Goal: Task Accomplishment & Management: Manage account settings

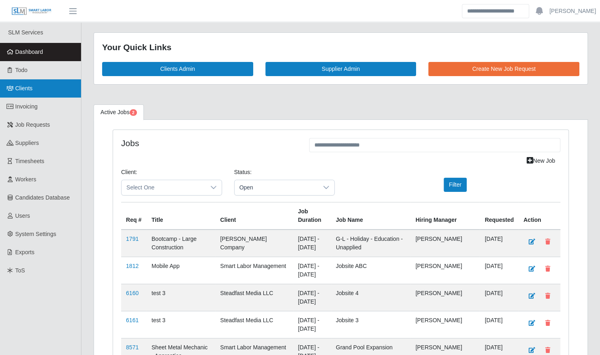
click at [37, 94] on link "Clients" at bounding box center [40, 88] width 81 height 18
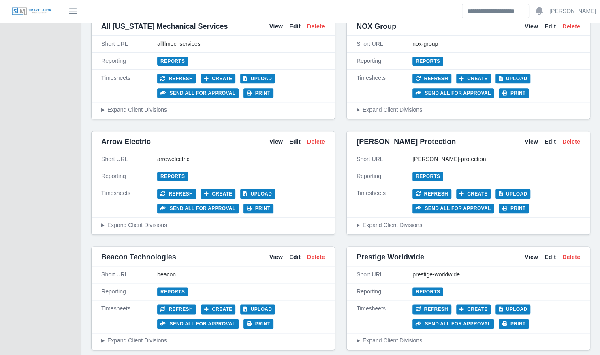
scroll to position [434, 0]
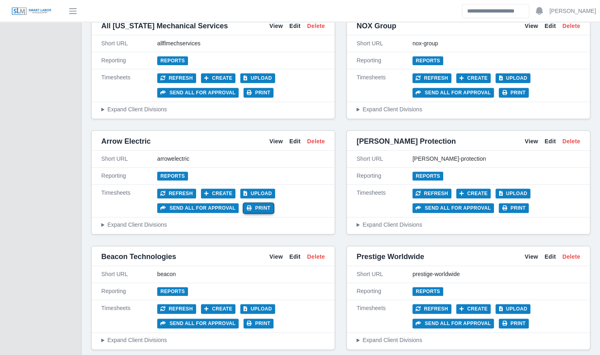
click at [248, 205] on button "Print" at bounding box center [258, 208] width 30 height 10
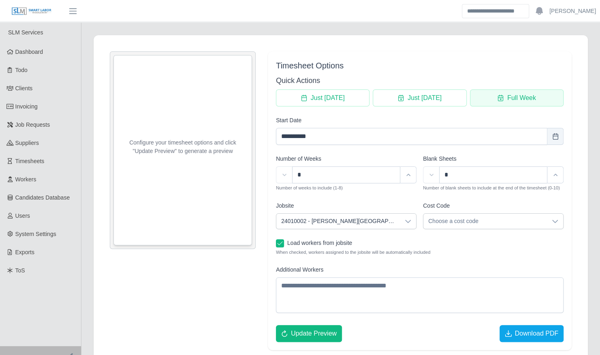
click at [525, 100] on span "Full Week" at bounding box center [521, 98] width 29 height 10
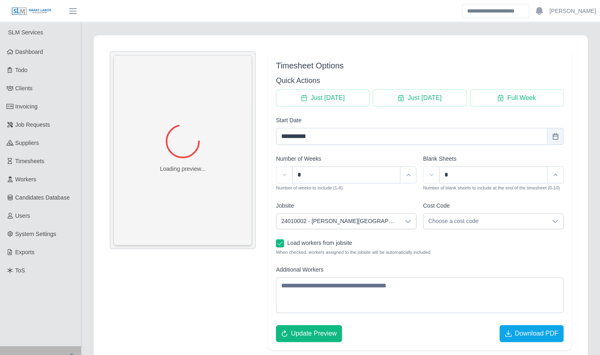
click at [352, 222] on span "24010002 - Kenneland Chalet Building" at bounding box center [338, 221] width 124 height 15
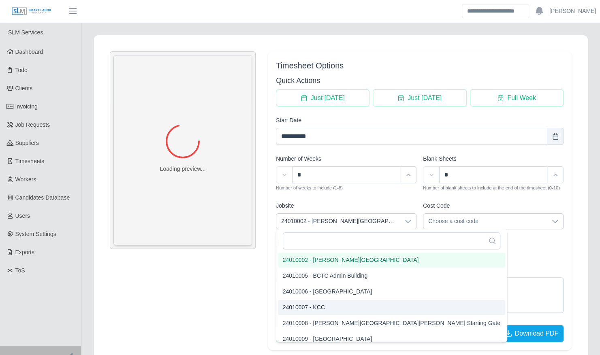
click at [341, 305] on li "24010007 - KCC" at bounding box center [391, 307] width 227 height 15
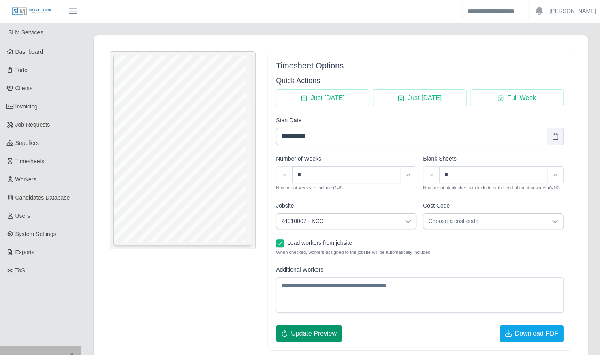
click at [318, 331] on span "Update Preview" at bounding box center [314, 334] width 46 height 10
click at [517, 334] on span "Download PDF" at bounding box center [537, 334] width 44 height 10
click at [360, 218] on span "24010007 - KCC" at bounding box center [338, 221] width 124 height 15
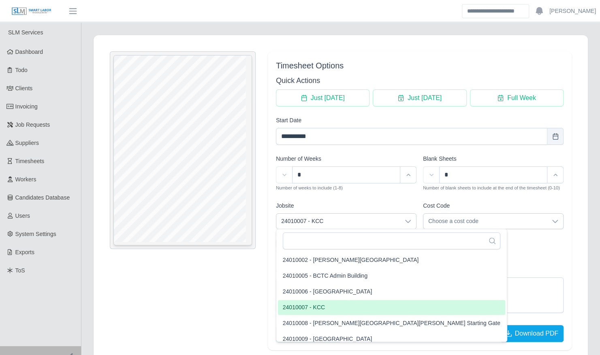
scroll to position [70, 0]
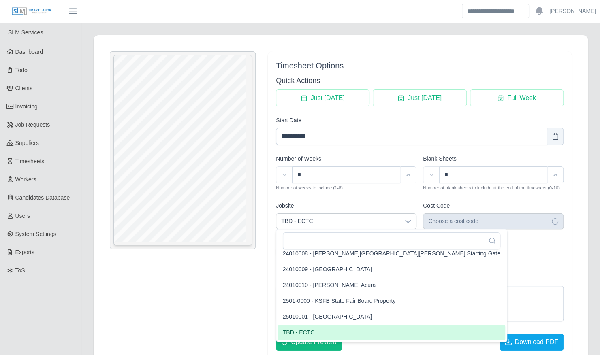
click at [322, 336] on li "TBD - ECTC" at bounding box center [391, 332] width 227 height 15
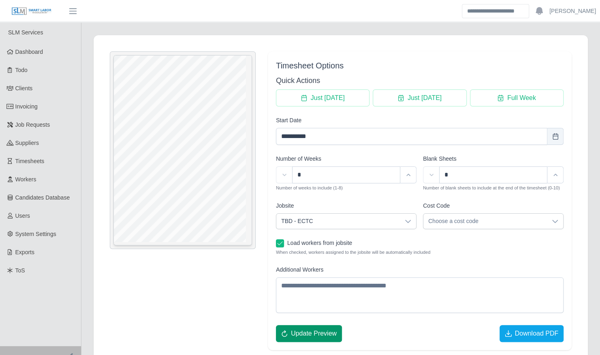
click at [331, 333] on span "Update Preview" at bounding box center [314, 334] width 46 height 10
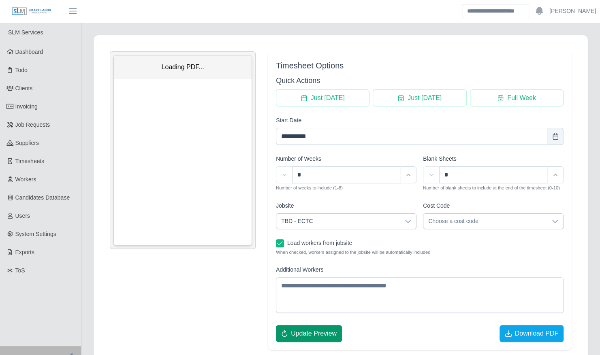
scroll to position [0, 0]
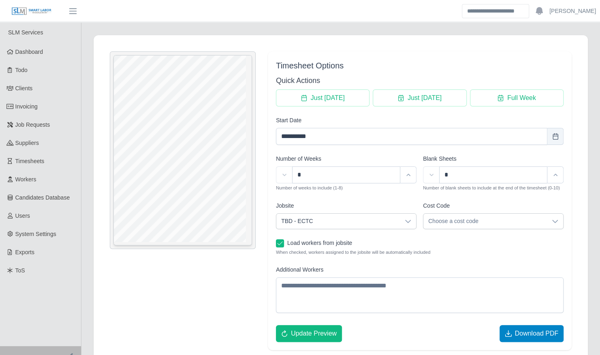
click at [514, 331] on button "Download PDF" at bounding box center [532, 333] width 64 height 17
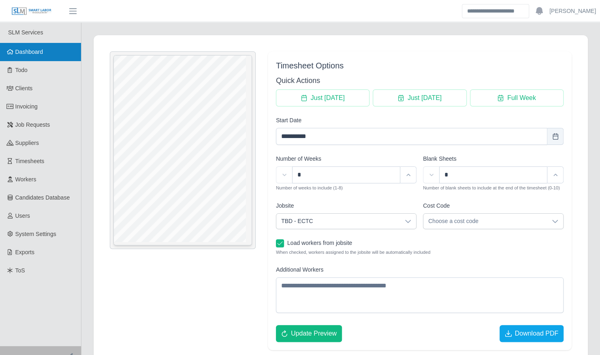
click at [35, 54] on span "Dashboard" at bounding box center [29, 52] width 28 height 6
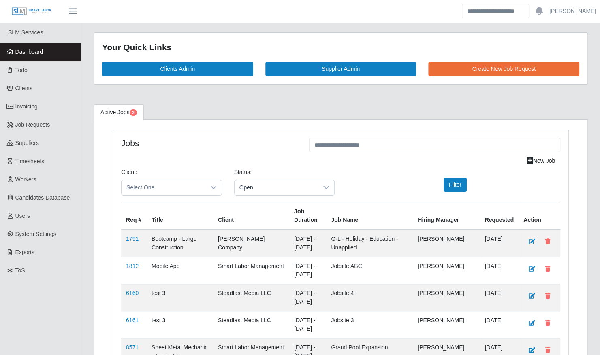
click at [148, 175] on div "Client: Select One" at bounding box center [171, 182] width 113 height 28
click at [149, 185] on span "Select One" at bounding box center [164, 187] width 84 height 15
click at [160, 286] on li "Arrow Electric" at bounding box center [174, 290] width 103 height 15
click at [457, 183] on button "Filter" at bounding box center [455, 185] width 23 height 14
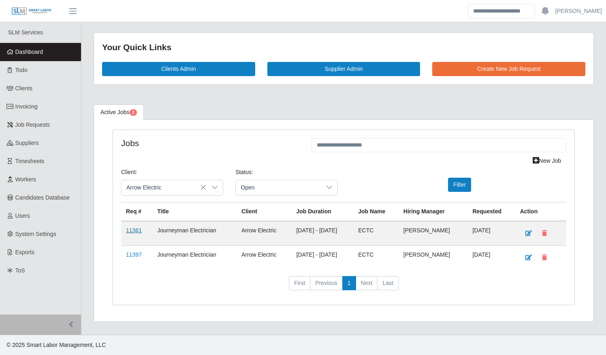
click at [135, 227] on link "11361" at bounding box center [134, 230] width 16 height 6
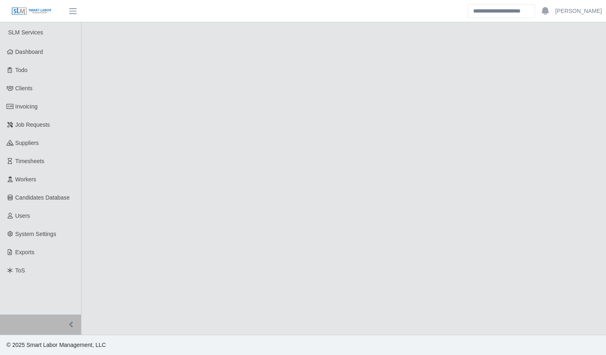
select select "****"
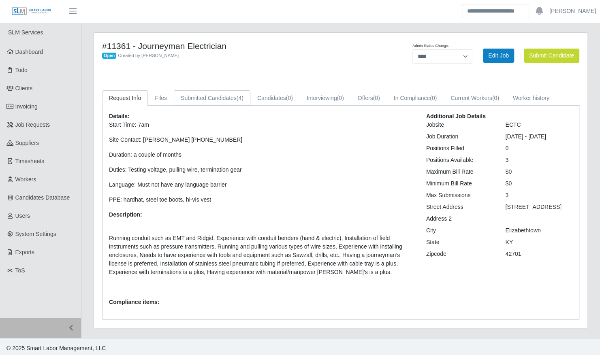
click at [234, 101] on link "Submitted Candidates (4)" at bounding box center [212, 98] width 77 height 16
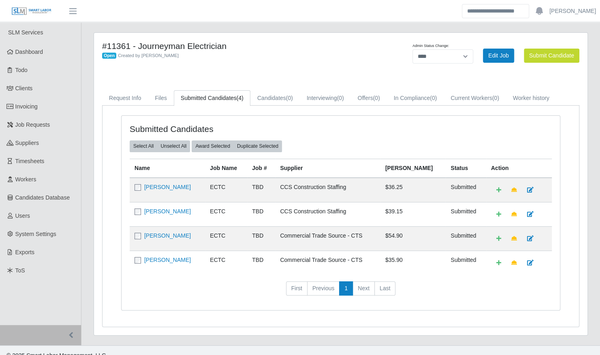
click at [169, 214] on td "[PERSON_NAME]" at bounding box center [167, 214] width 75 height 24
click at [169, 209] on link "[PERSON_NAME]" at bounding box center [167, 211] width 47 height 6
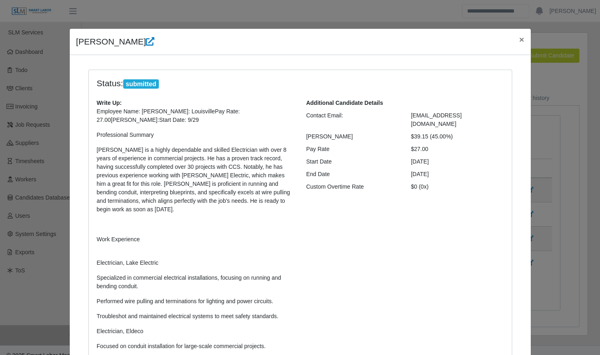
click at [169, 209] on p "Employee Name: Tyrone BookertLocation: LouisvillePay Rate: 27.00Bill Rate:Start…" at bounding box center [195, 327] width 197 height 440
click at [519, 38] on span "×" at bounding box center [521, 39] width 5 height 9
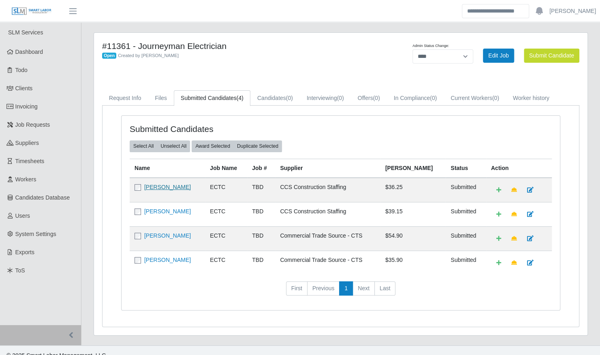
click at [154, 188] on link "[PERSON_NAME]" at bounding box center [167, 187] width 47 height 6
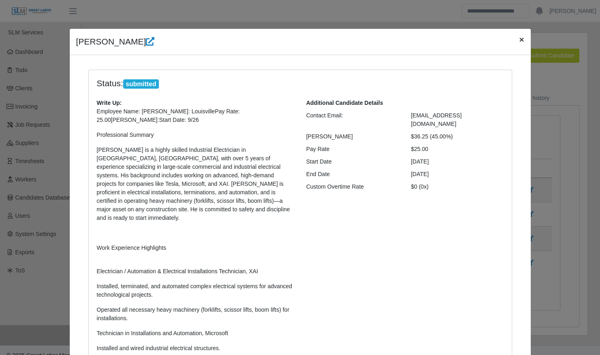
click at [519, 37] on span "×" at bounding box center [521, 39] width 5 height 9
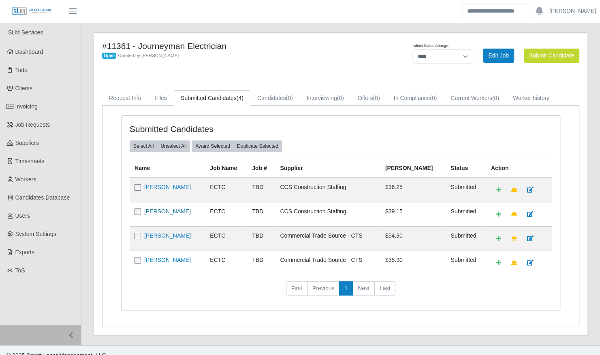
click at [172, 212] on link "Tyrone Bookert" at bounding box center [167, 211] width 47 height 6
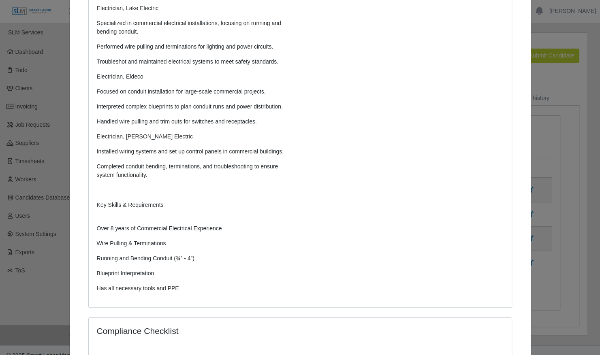
scroll to position [370, 0]
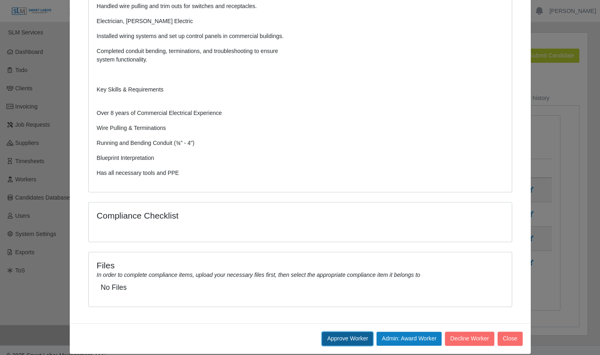
click at [354, 332] on button "Approve Worker" at bounding box center [347, 339] width 51 height 14
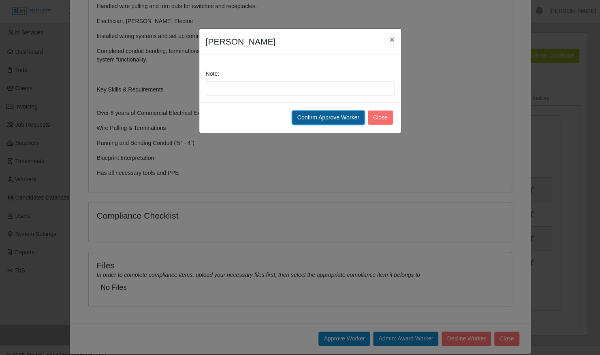
click at [328, 112] on button "Confirm Approve Worker" at bounding box center [328, 118] width 73 height 14
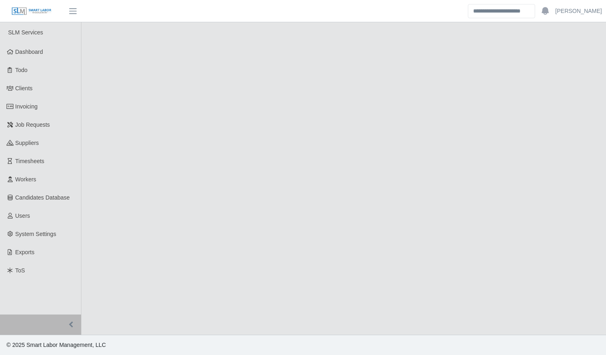
select select "****"
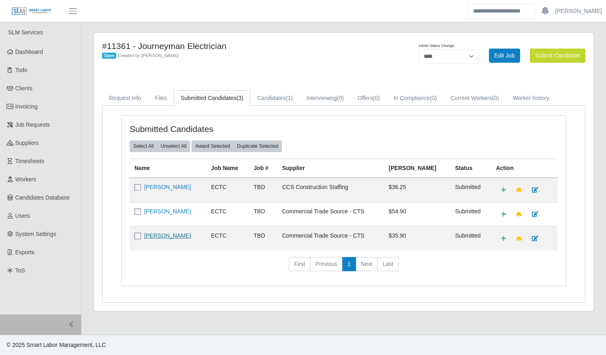
click at [171, 236] on link "[PERSON_NAME]" at bounding box center [167, 236] width 47 height 6
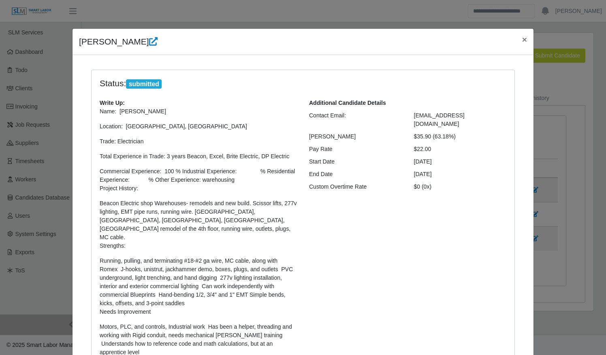
scroll to position [209, 0]
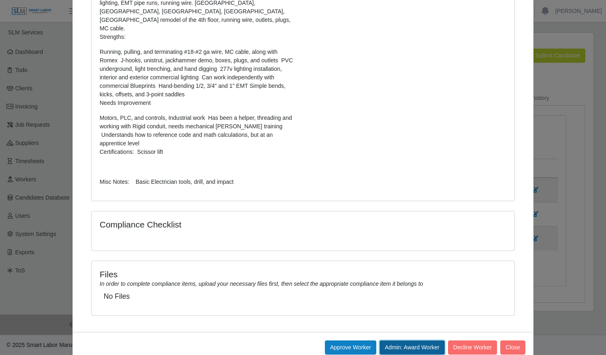
click at [414, 341] on button "Admin: Award Worker" at bounding box center [412, 348] width 65 height 14
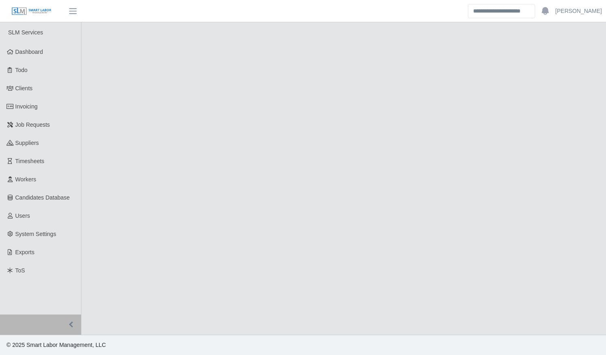
select select "****"
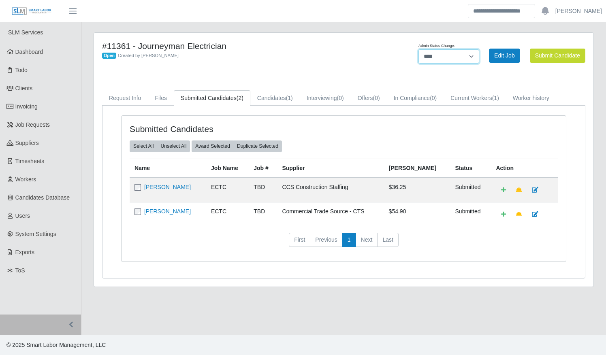
click at [432, 56] on select "******* **** ******" at bounding box center [449, 56] width 61 height 14
click at [477, 33] on div "#11361 - Journeyman Electrician Open Created by Dwayne Cornett Admin Status Cha…" at bounding box center [344, 160] width 500 height 254
click at [504, 61] on link "Edit Job" at bounding box center [504, 56] width 31 height 14
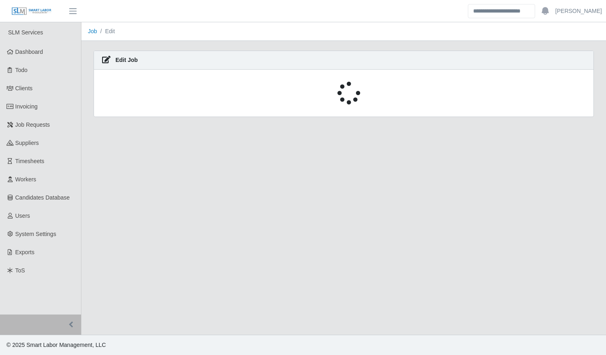
select select "****"
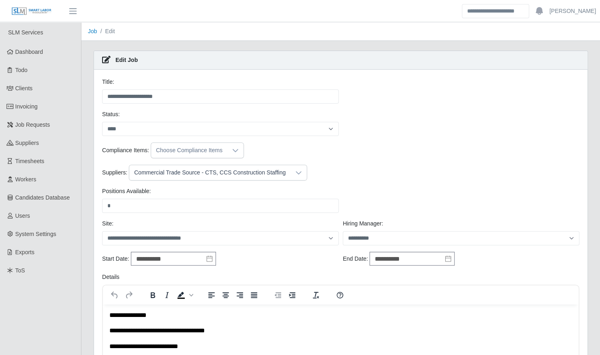
scroll to position [12, 0]
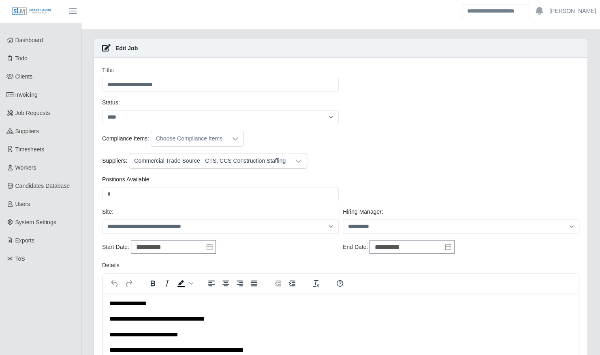
click at [250, 160] on div "Commercial Trade Source - CTS, CCS Construction Staffing" at bounding box center [209, 161] width 161 height 15
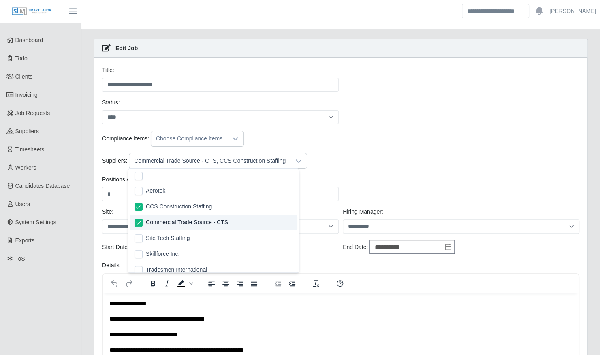
click at [190, 218] on span "Commercial Trade Source - CTS" at bounding box center [187, 222] width 82 height 9
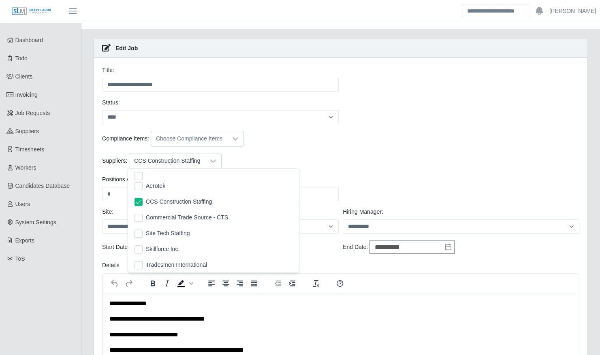
click at [177, 265] on span "Tradesmen International" at bounding box center [176, 265] width 61 height 9
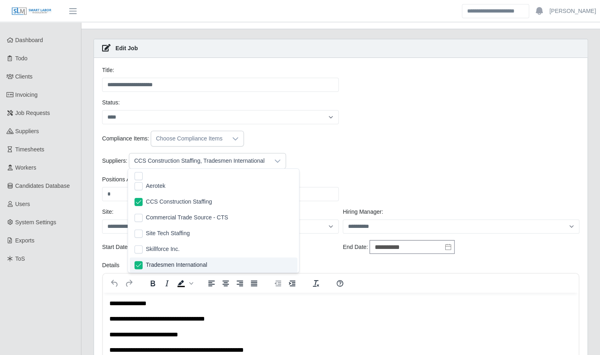
scroll to position [2, 0]
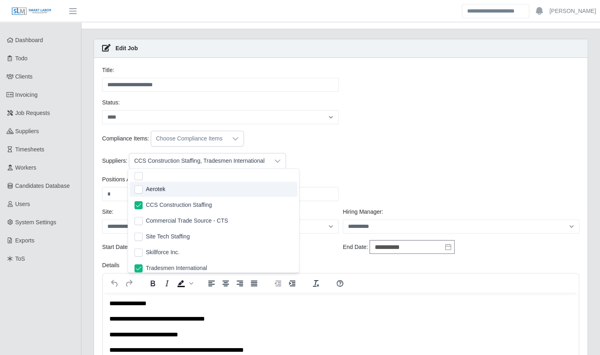
click at [335, 159] on div "Suppliers: CCS Construction Staffing, Tradesmen International" at bounding box center [340, 161] width 481 height 16
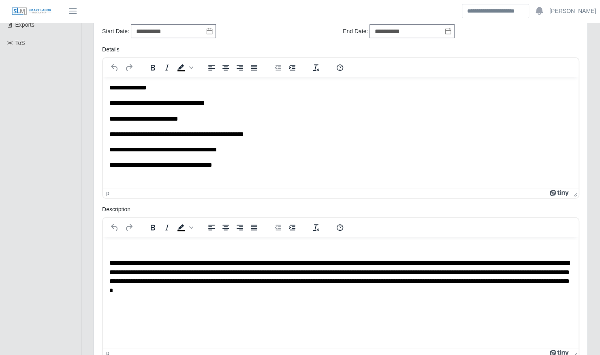
scroll to position [397, 0]
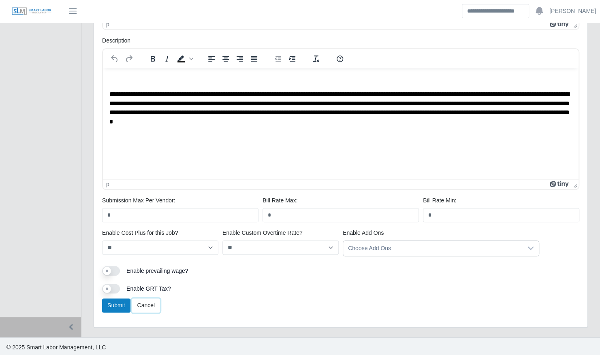
click at [147, 305] on link "Cancel" at bounding box center [146, 306] width 28 height 14
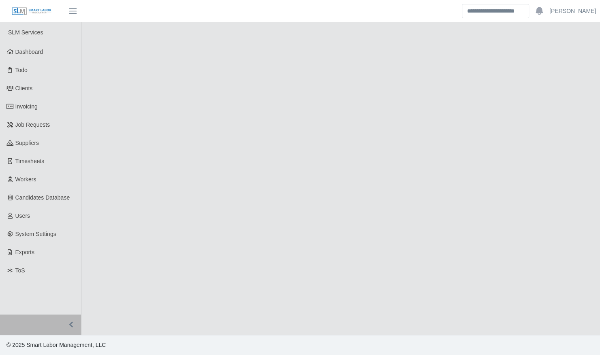
select select "****"
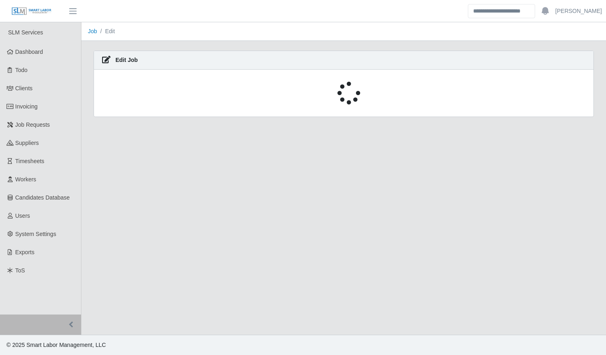
select select "****"
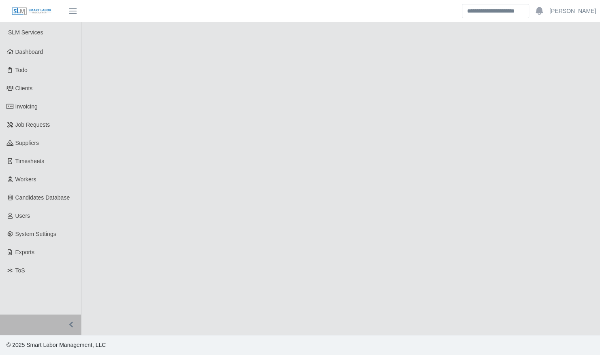
select select "****"
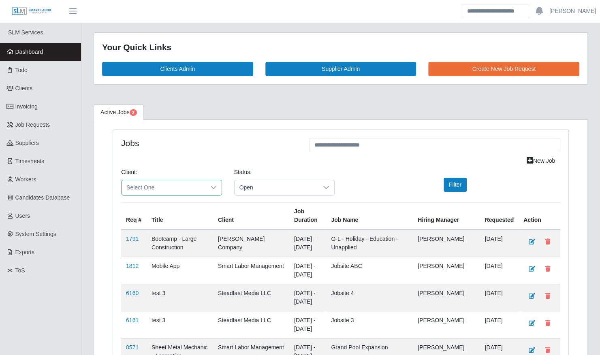
click at [168, 187] on span "Select One" at bounding box center [164, 187] width 84 height 15
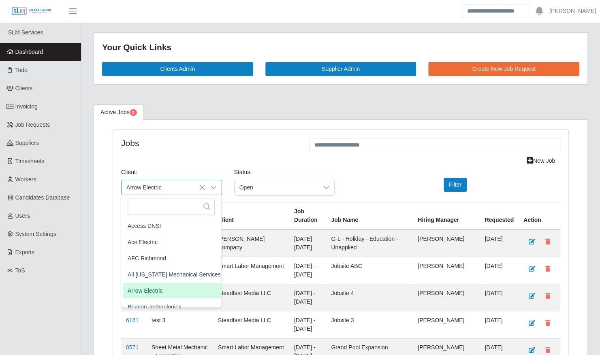
click at [156, 292] on span "Arrow Electric" at bounding box center [145, 290] width 35 height 9
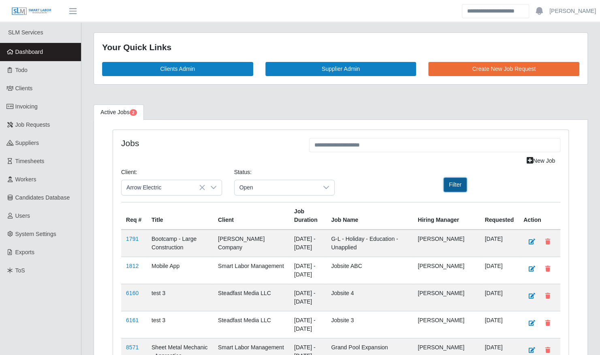
click at [455, 187] on button "Filter" at bounding box center [455, 185] width 23 height 14
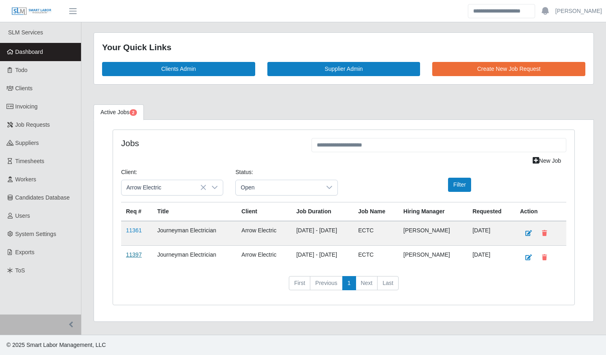
click at [135, 253] on link "11397" at bounding box center [134, 255] width 16 height 6
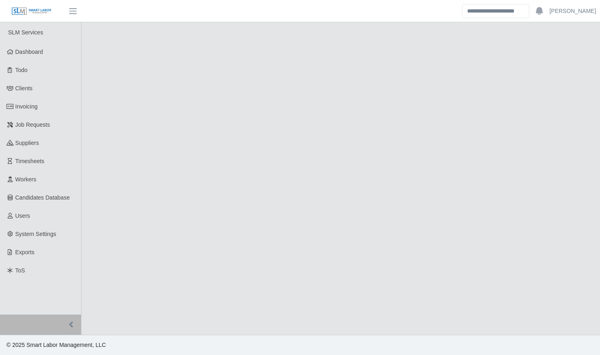
select select "****"
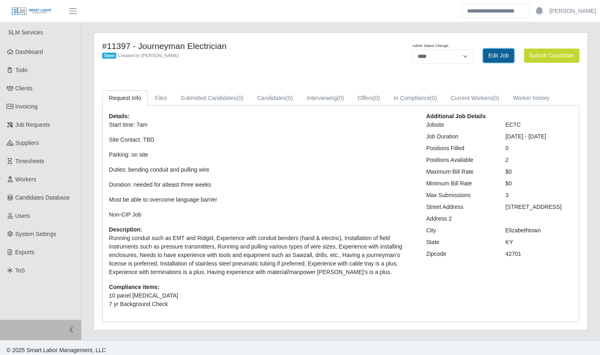
click at [491, 52] on link "Edit Job" at bounding box center [498, 56] width 31 height 14
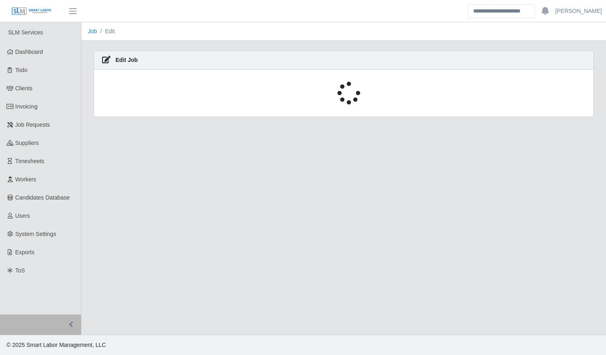
select select "****"
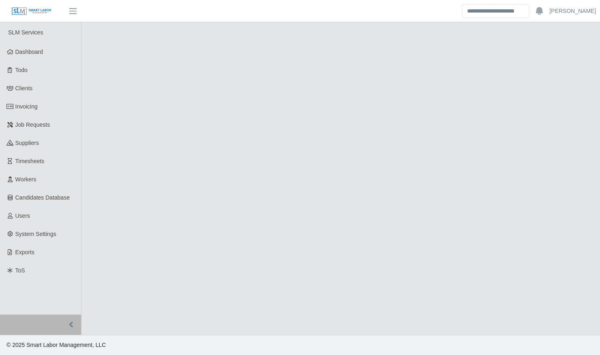
select select "****"
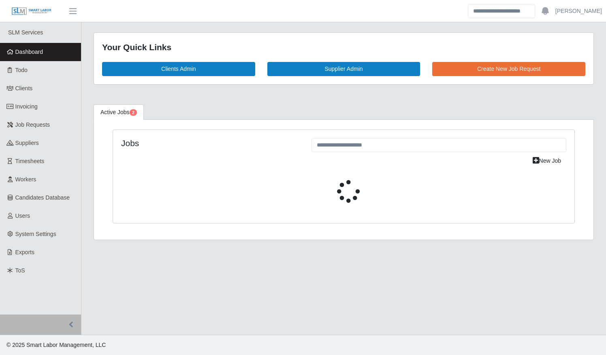
click at [172, 182] on div at bounding box center [343, 191] width 445 height 23
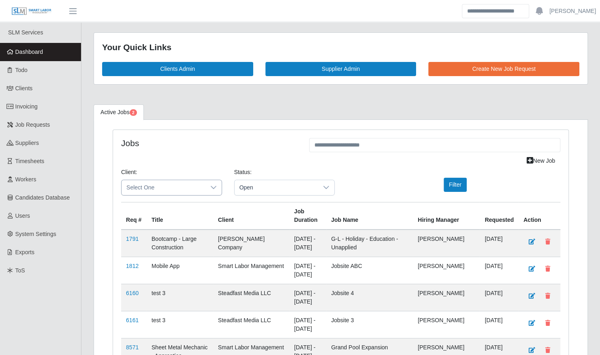
click at [171, 185] on span "Select One" at bounding box center [164, 187] width 84 height 15
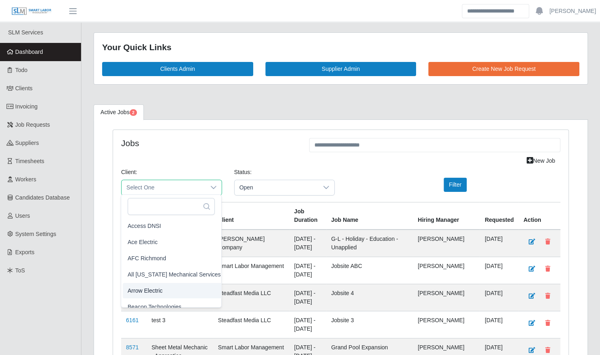
click at [163, 287] on li "Arrow Electric" at bounding box center [174, 290] width 103 height 15
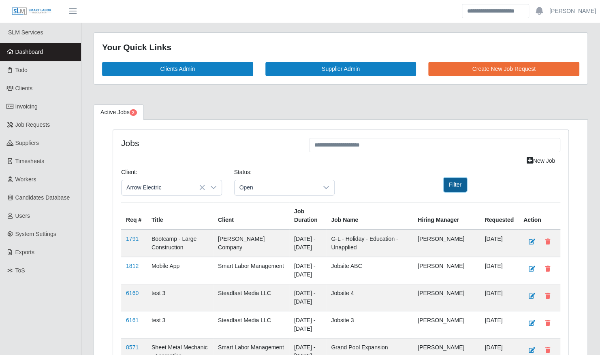
click at [451, 182] on button "Filter" at bounding box center [455, 185] width 23 height 14
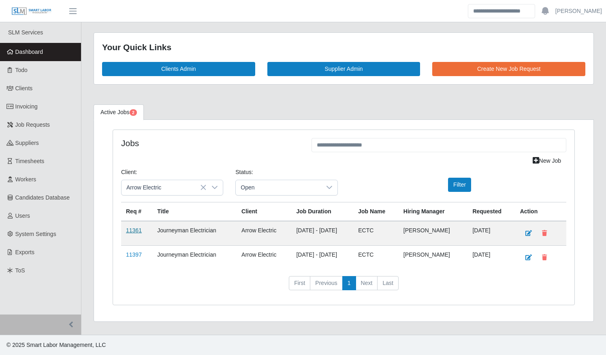
click at [130, 227] on link "11361" at bounding box center [134, 230] width 16 height 6
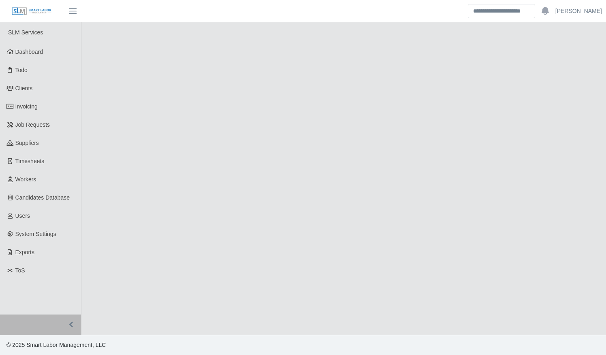
select select "****"
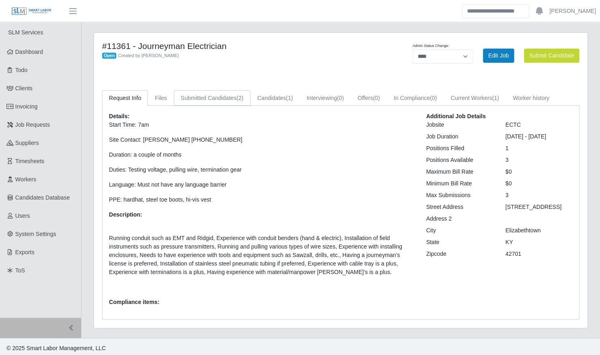
click at [214, 98] on link "Submitted Candidates (2)" at bounding box center [212, 98] width 77 height 16
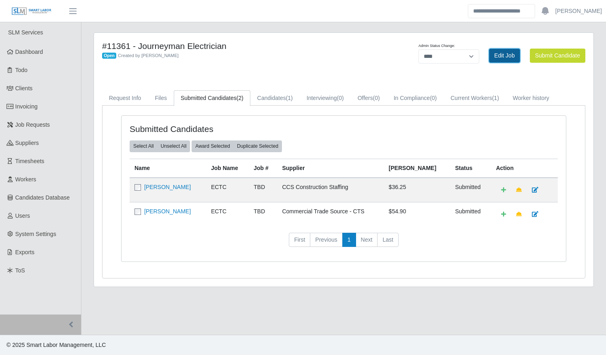
click at [500, 56] on link "Edit Job" at bounding box center [504, 56] width 31 height 14
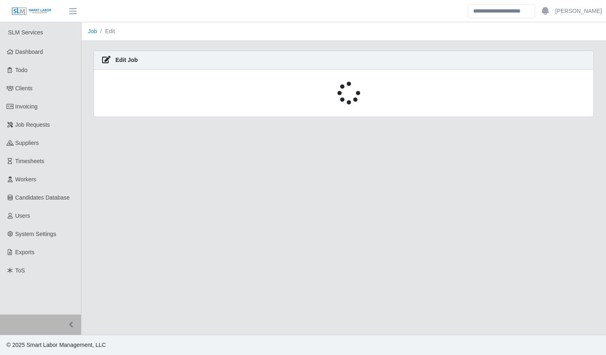
select select "****"
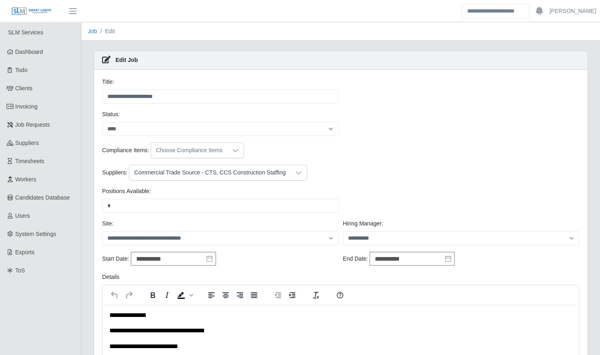
click at [178, 170] on div "Commercial Trade Source - CTS, CCS Construction Staffing" at bounding box center [209, 172] width 161 height 15
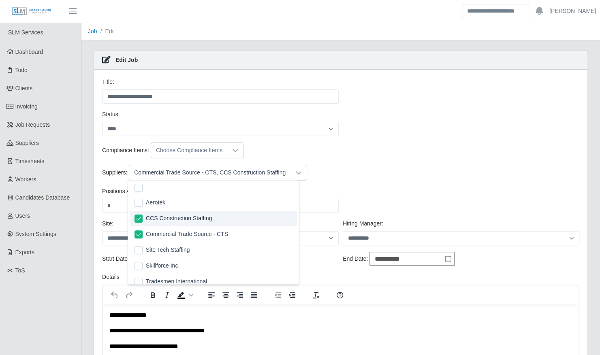
scroll to position [8, 5]
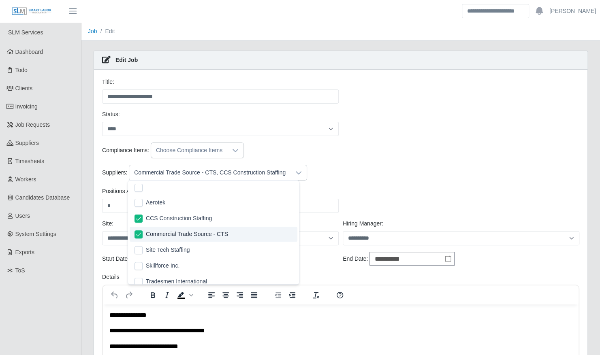
click at [166, 234] on span "Commercial Trade Source - CTS" at bounding box center [187, 234] width 82 height 9
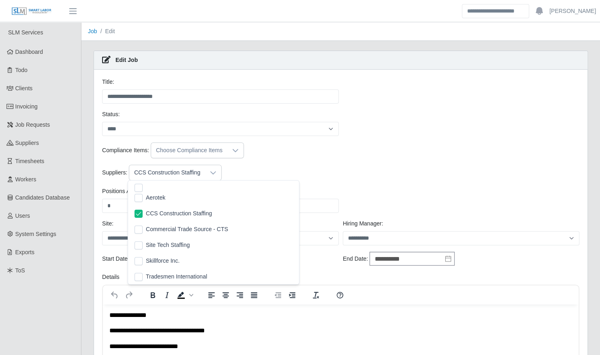
click at [172, 275] on span "Tradesmen International" at bounding box center [176, 277] width 61 height 9
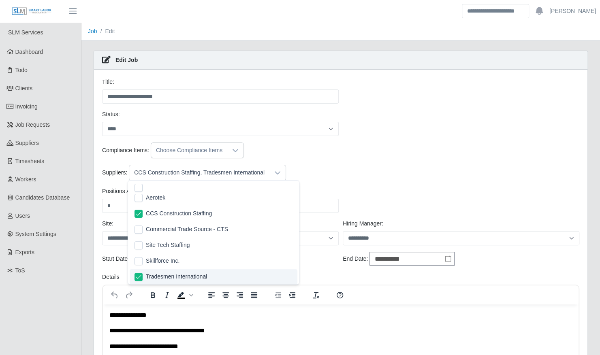
scroll to position [2, 0]
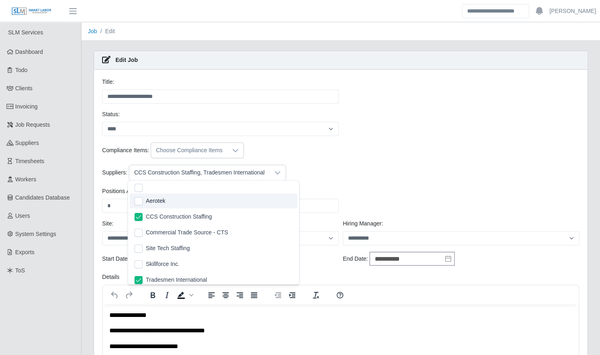
click at [335, 156] on div "Compliance Items: Choose Compliance Items" at bounding box center [340, 151] width 481 height 16
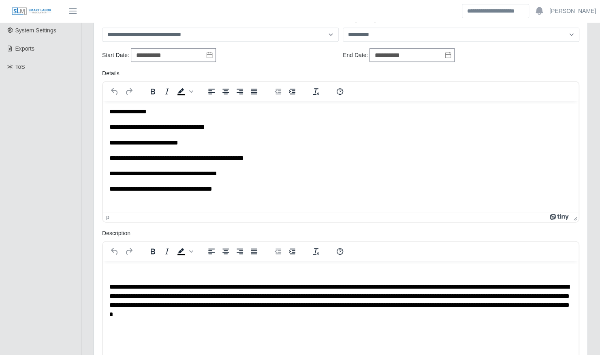
scroll to position [397, 0]
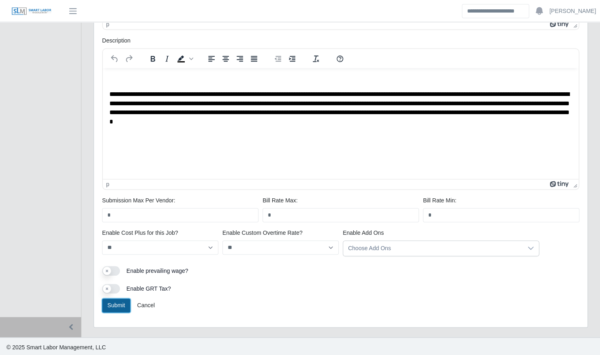
click at [115, 302] on button "Submit" at bounding box center [116, 306] width 28 height 14
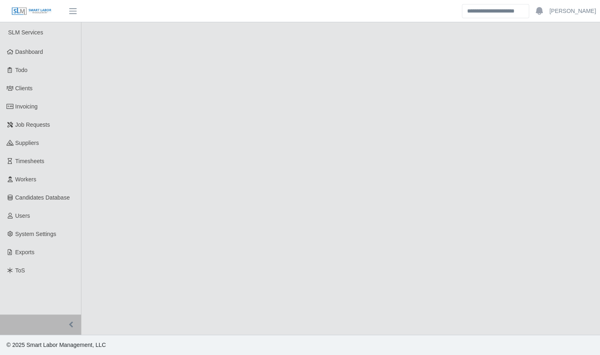
select select "****"
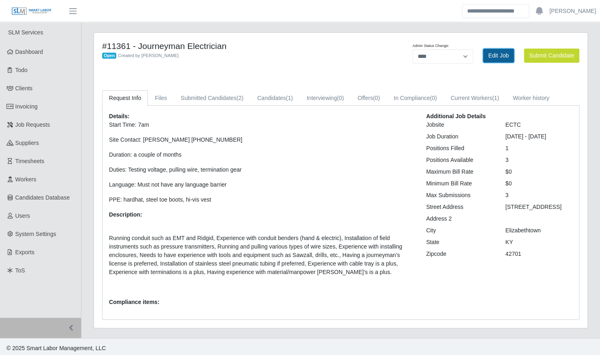
click at [492, 58] on link "Edit Job" at bounding box center [498, 56] width 31 height 14
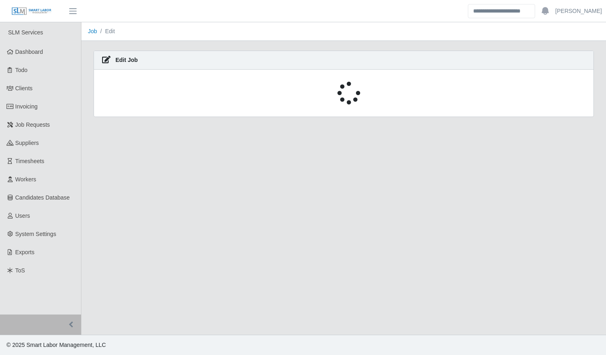
select select "****"
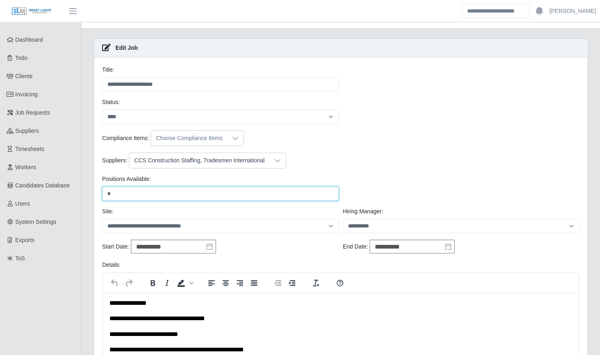
click at [141, 198] on input "*" at bounding box center [220, 194] width 237 height 14
type input "*"
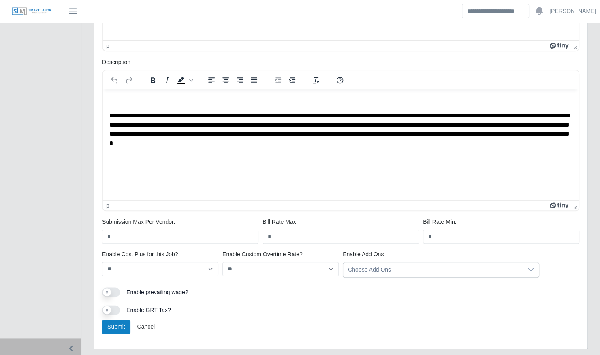
scroll to position [397, 0]
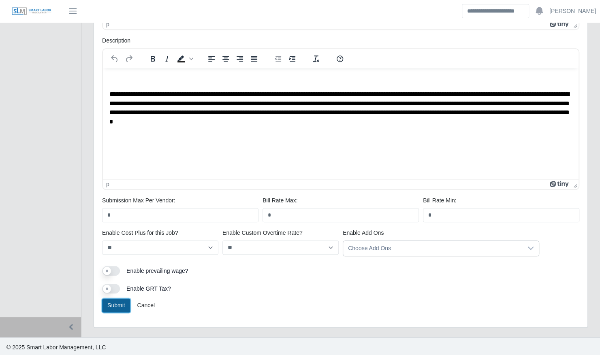
click at [113, 307] on button "Submit" at bounding box center [116, 306] width 28 height 14
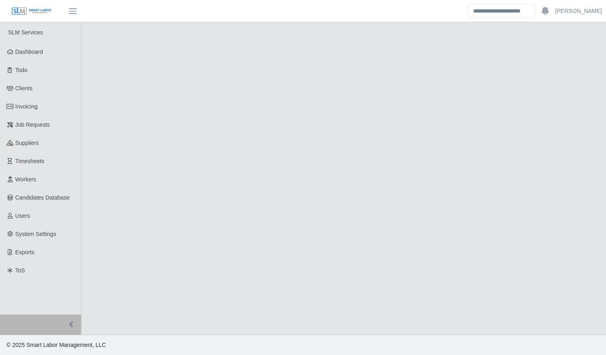
select select "****"
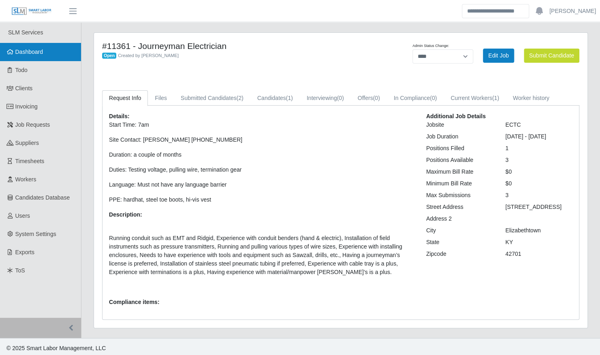
click at [53, 58] on link "Dashboard" at bounding box center [40, 52] width 81 height 18
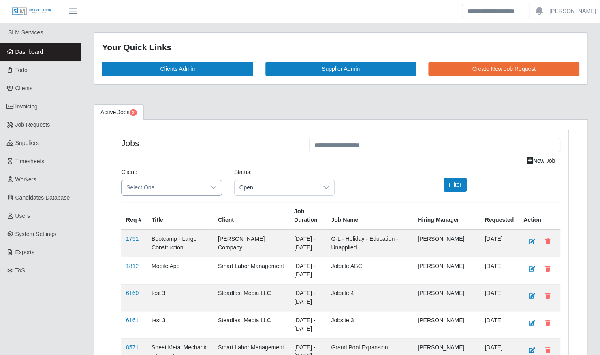
click at [189, 186] on span "Select One" at bounding box center [164, 187] width 84 height 15
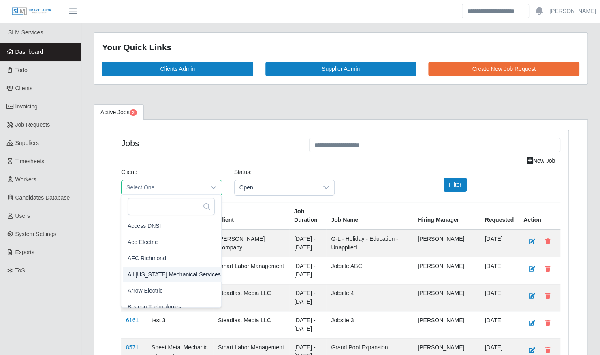
click at [164, 273] on span "All Florida Mechanical Services" at bounding box center [174, 274] width 93 height 9
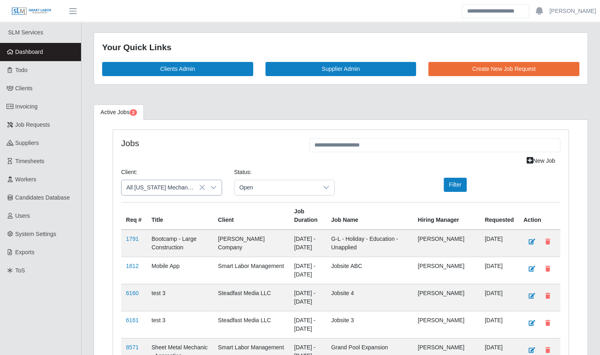
click at [200, 187] on icon at bounding box center [201, 187] width 5 height 5
click at [200, 187] on span "Select One" at bounding box center [164, 187] width 84 height 15
click at [165, 286] on li "Arrow Electric" at bounding box center [174, 290] width 103 height 15
click at [472, 182] on div "Filter" at bounding box center [453, 185] width 75 height 14
click at [446, 182] on button "Filter" at bounding box center [455, 185] width 23 height 14
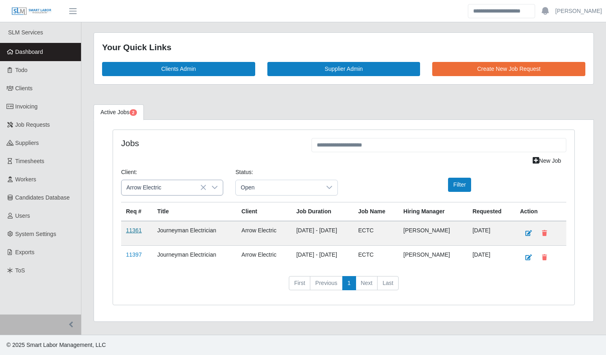
click at [131, 230] on link "11361" at bounding box center [134, 230] width 16 height 6
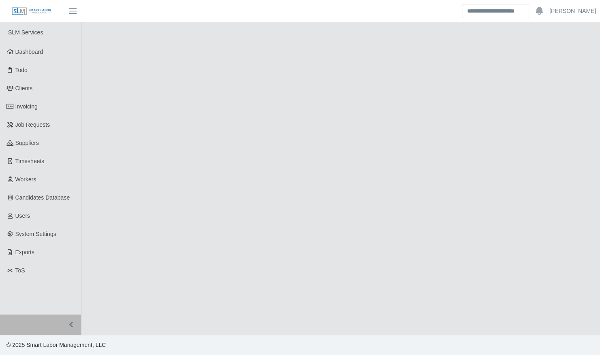
select select "****"
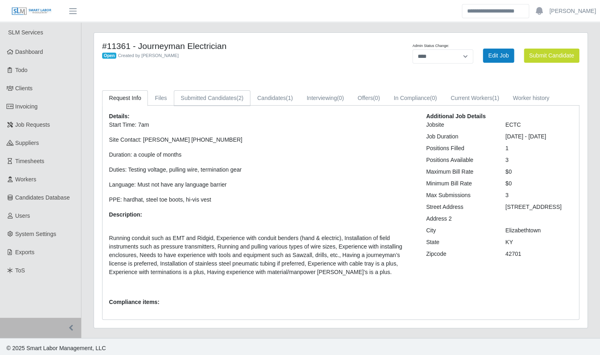
click at [226, 100] on link "Submitted Candidates (2)" at bounding box center [212, 98] width 77 height 16
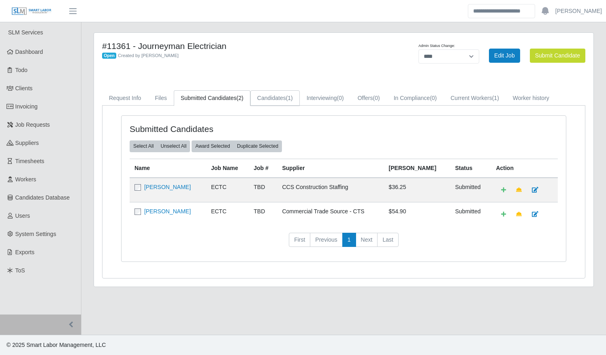
click at [266, 100] on link "Candidates (1)" at bounding box center [274, 98] width 49 height 16
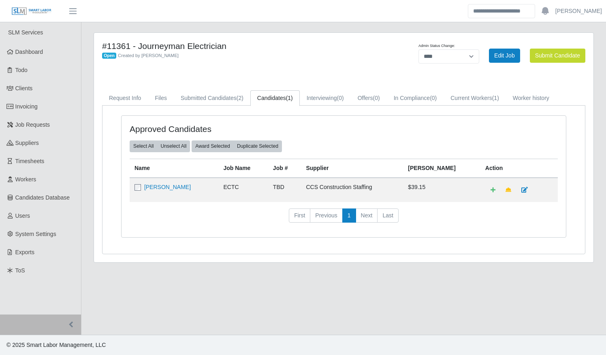
click at [165, 190] on td "[PERSON_NAME]" at bounding box center [174, 190] width 89 height 24
click at [169, 188] on link "[PERSON_NAME]" at bounding box center [167, 187] width 47 height 6
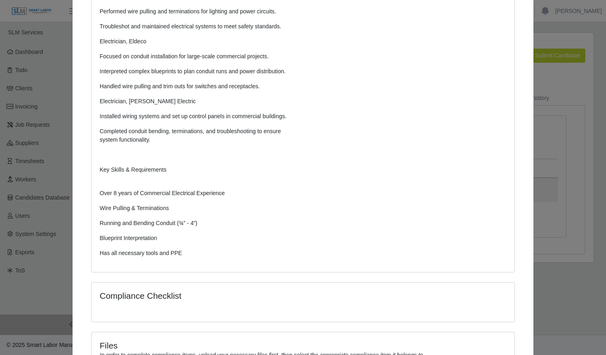
scroll to position [370, 0]
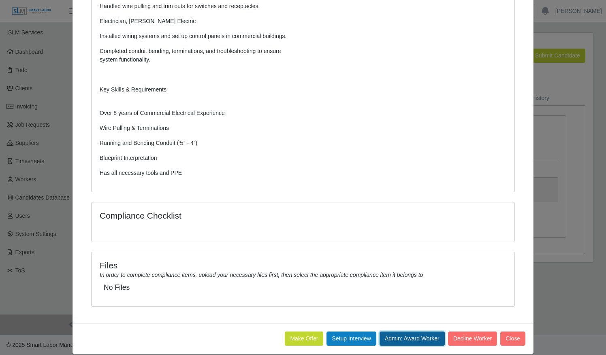
click at [404, 335] on button "Admin: Award Worker" at bounding box center [412, 339] width 65 height 14
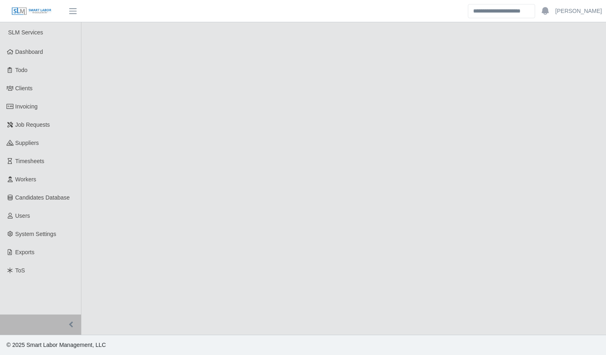
select select "****"
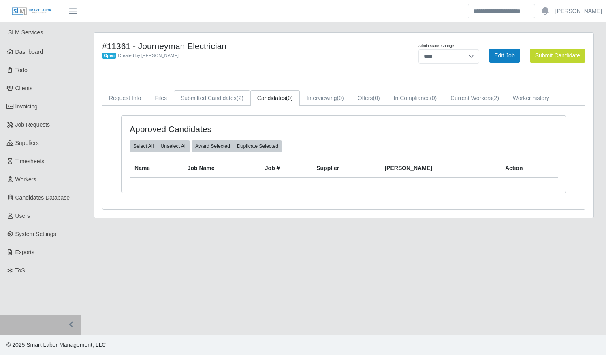
click at [234, 93] on link "Submitted Candidates (2)" at bounding box center [212, 98] width 77 height 16
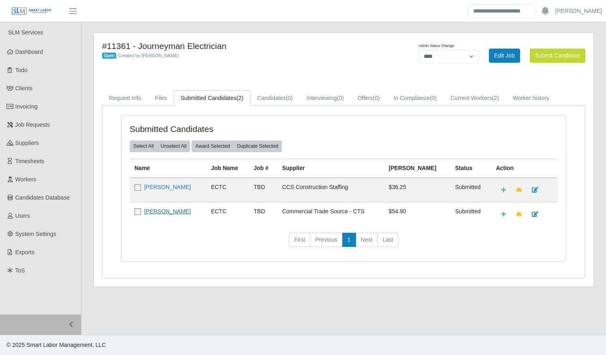
click at [163, 208] on link "[PERSON_NAME]" at bounding box center [167, 211] width 47 height 6
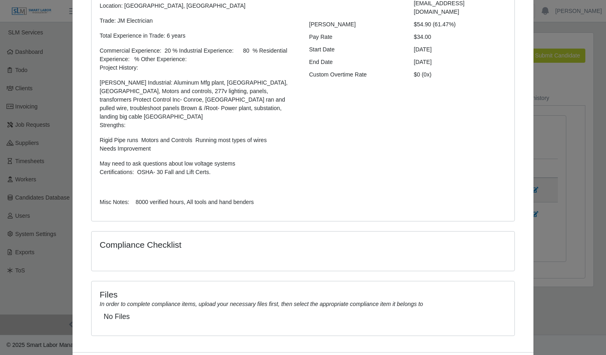
scroll to position [150, 0]
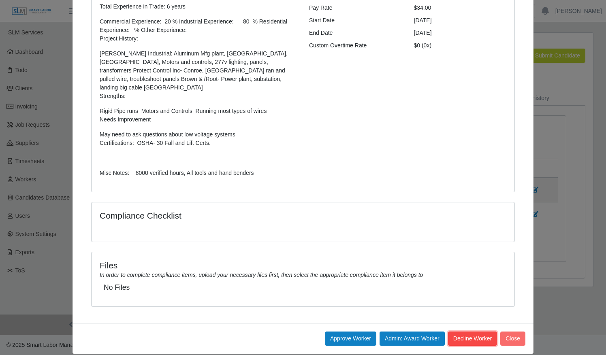
click at [472, 332] on button "Decline Worker" at bounding box center [472, 339] width 49 height 14
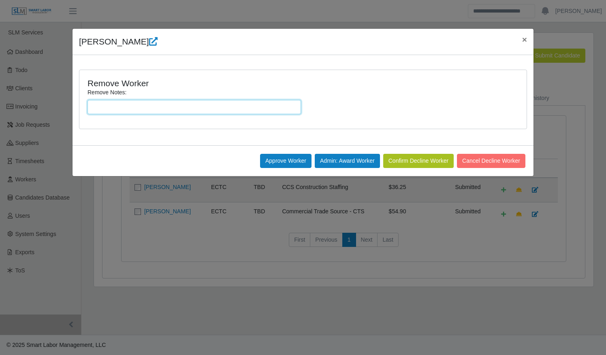
click at [191, 106] on input "Remove Notes:" at bounding box center [195, 107] width 214 height 14
type input "**********"
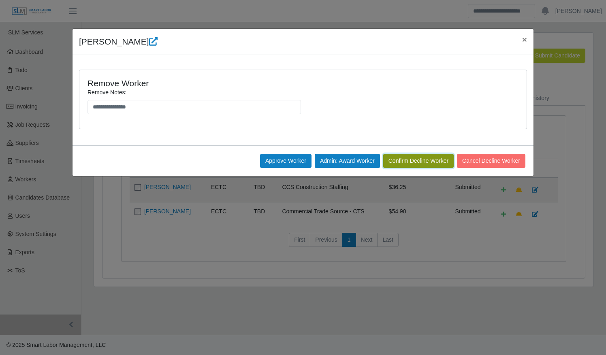
click at [406, 158] on button "Confirm Decline Worker" at bounding box center [418, 161] width 70 height 14
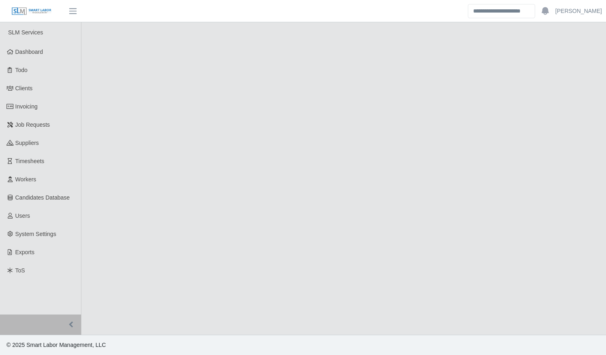
select select "****"
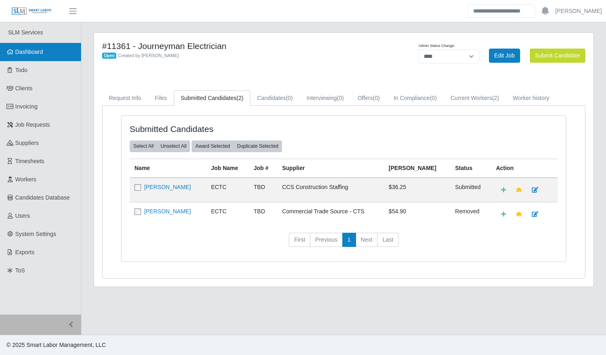
click at [47, 58] on link "Dashboard" at bounding box center [40, 52] width 81 height 18
